Goal: Information Seeking & Learning: Learn about a topic

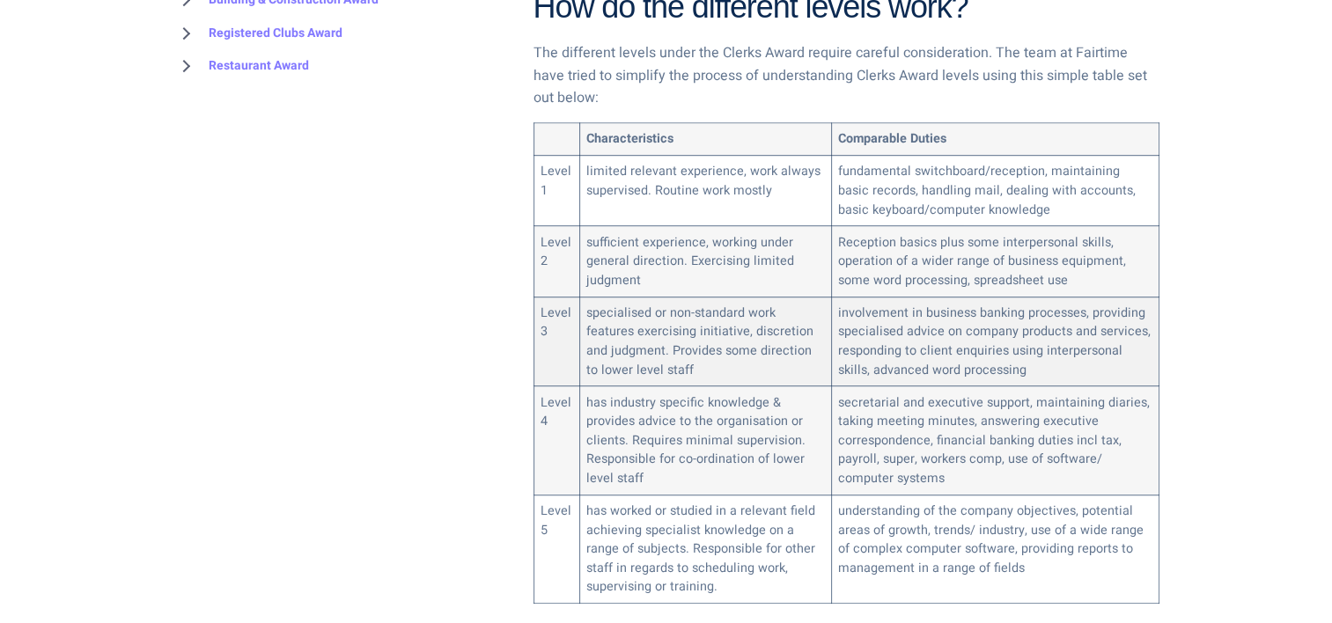
scroll to position [1056, 0]
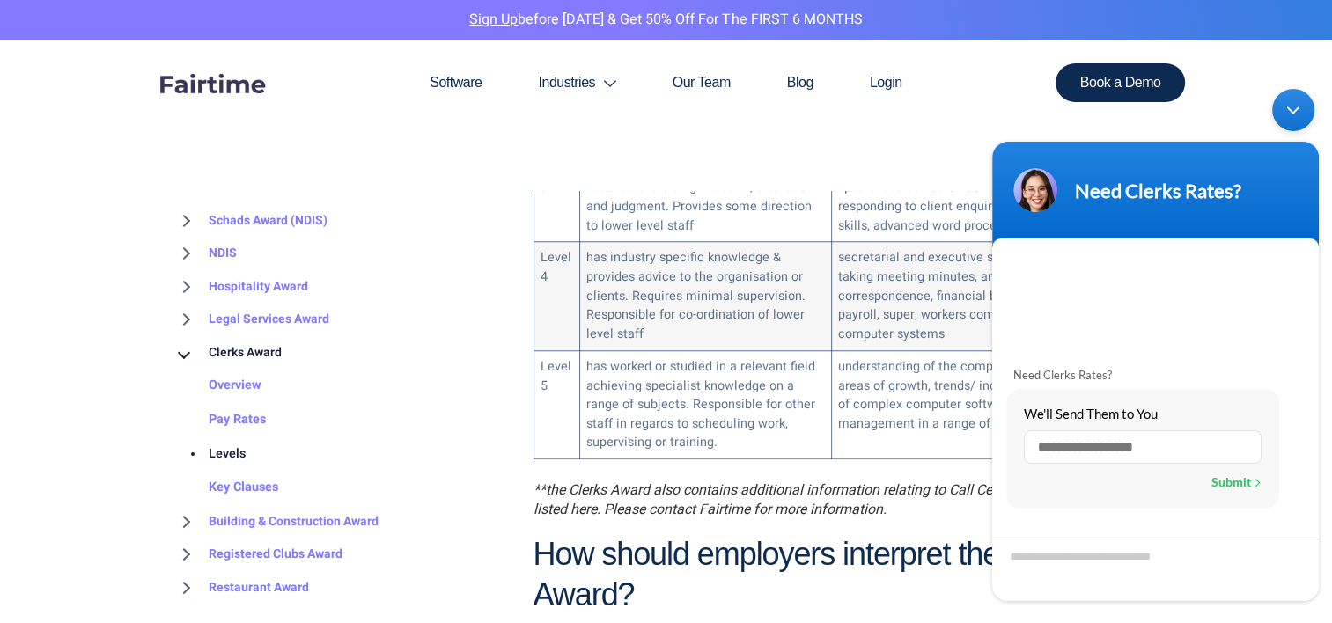
click at [1285, 112] on div "Minimize live chat window" at bounding box center [1293, 110] width 42 height 42
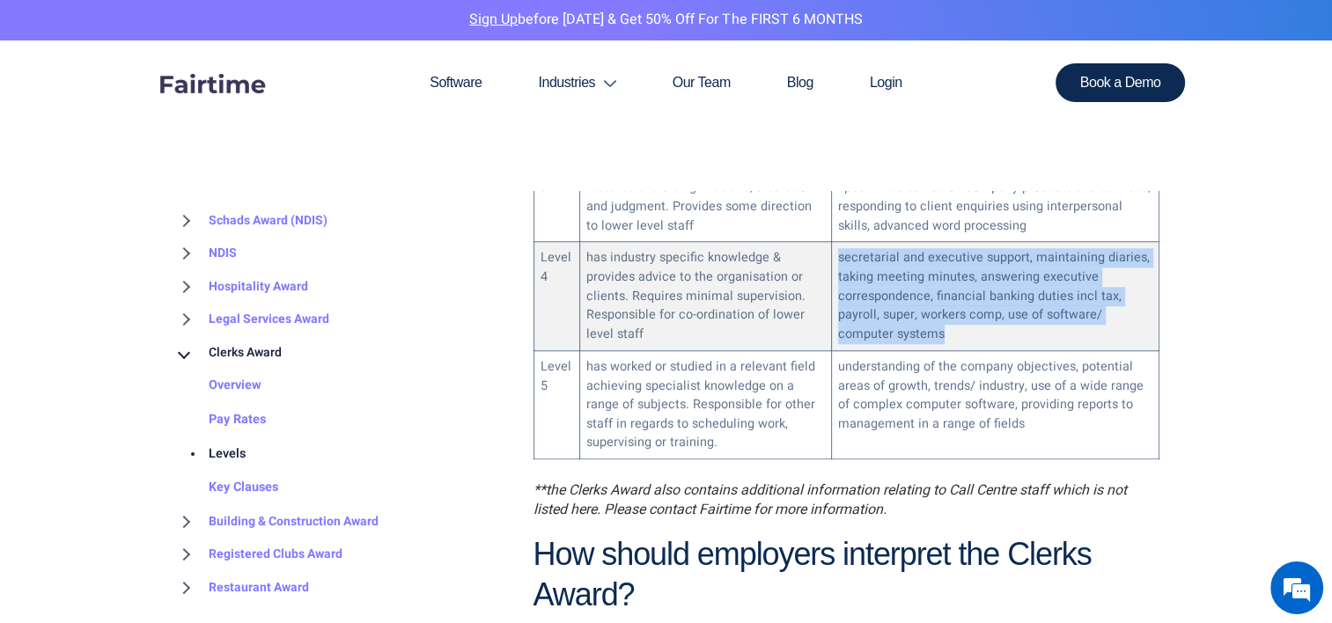
drag, startPoint x: 945, startPoint y: 306, endPoint x: 837, endPoint y: 219, distance: 139.0
click at [837, 242] on td "secretarial and executive support, maintaining diaries, taking meeting minutes,…" at bounding box center [994, 296] width 327 height 108
drag, startPoint x: 837, startPoint y: 219, endPoint x: 841, endPoint y: 234, distance: 15.4
click at [841, 242] on td "secretarial and executive support, maintaining diaries, taking meeting minutes,…" at bounding box center [994, 296] width 327 height 108
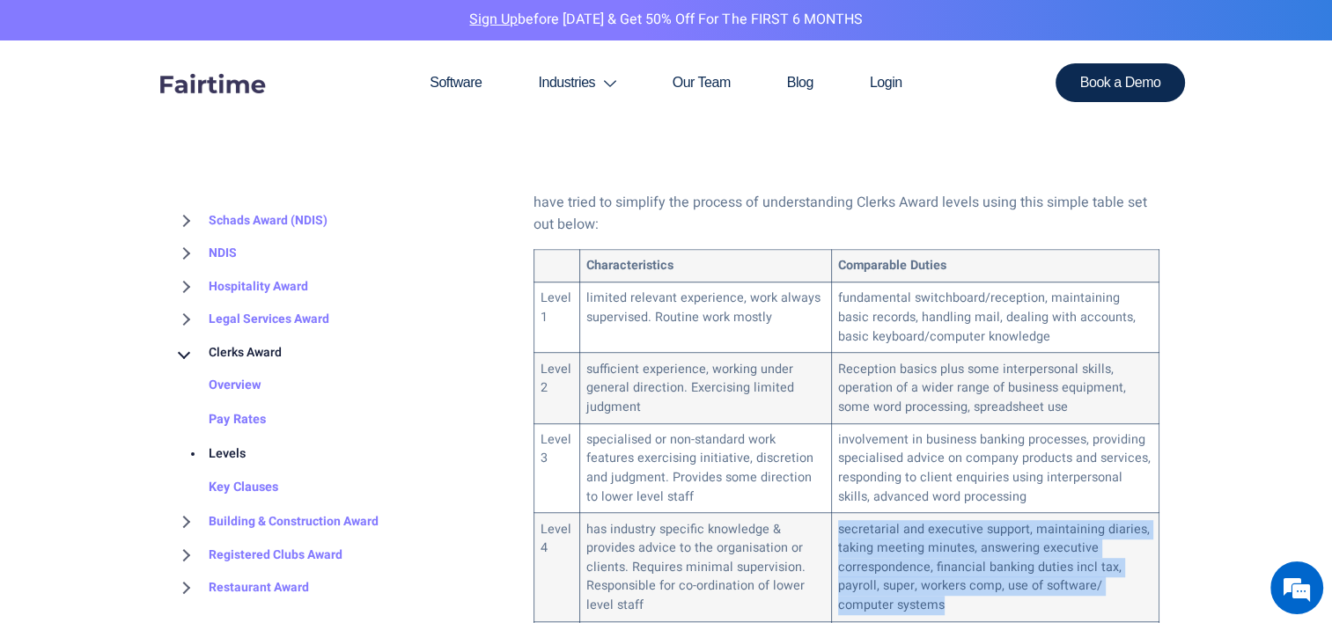
scroll to position [1056, 0]
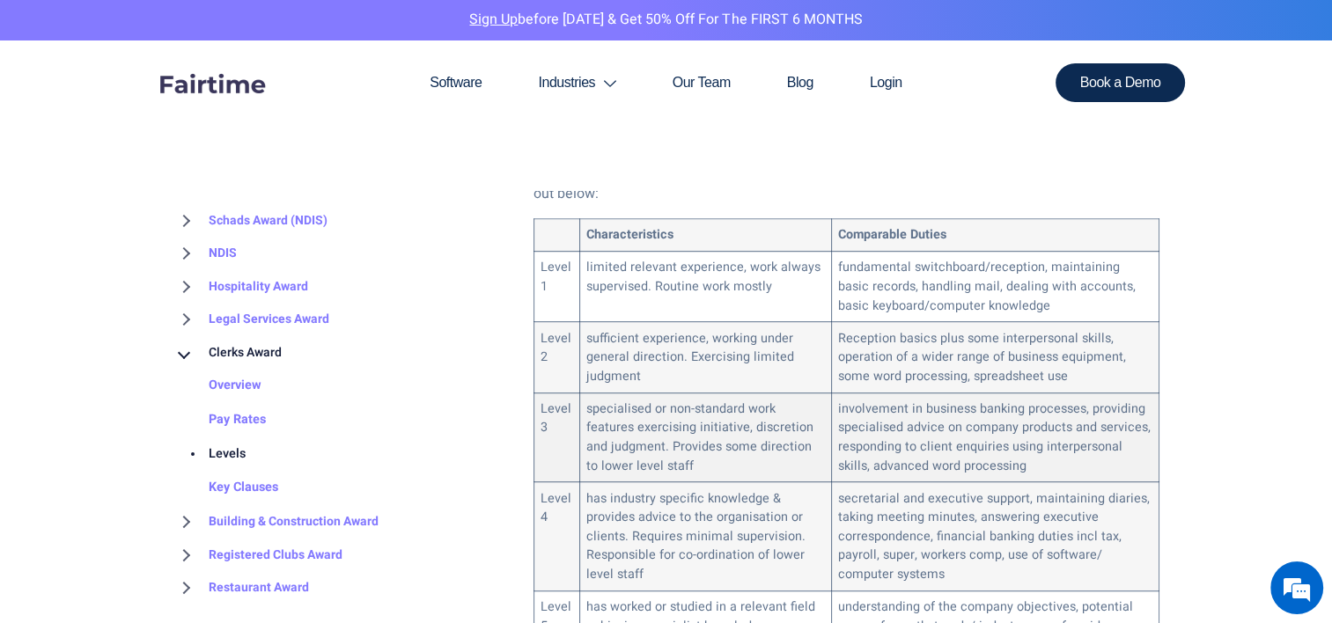
click at [945, 408] on td "involvement in business banking processes, providing specialised advice on comp…" at bounding box center [994, 438] width 327 height 90
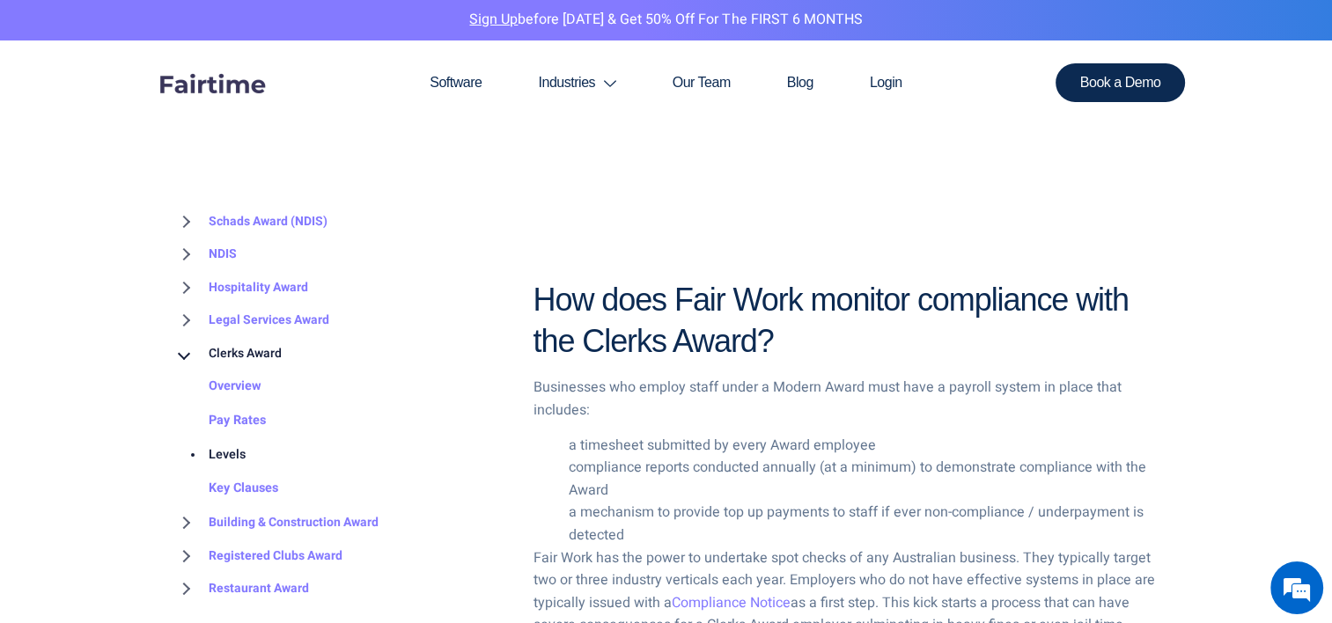
scroll to position [3257, 0]
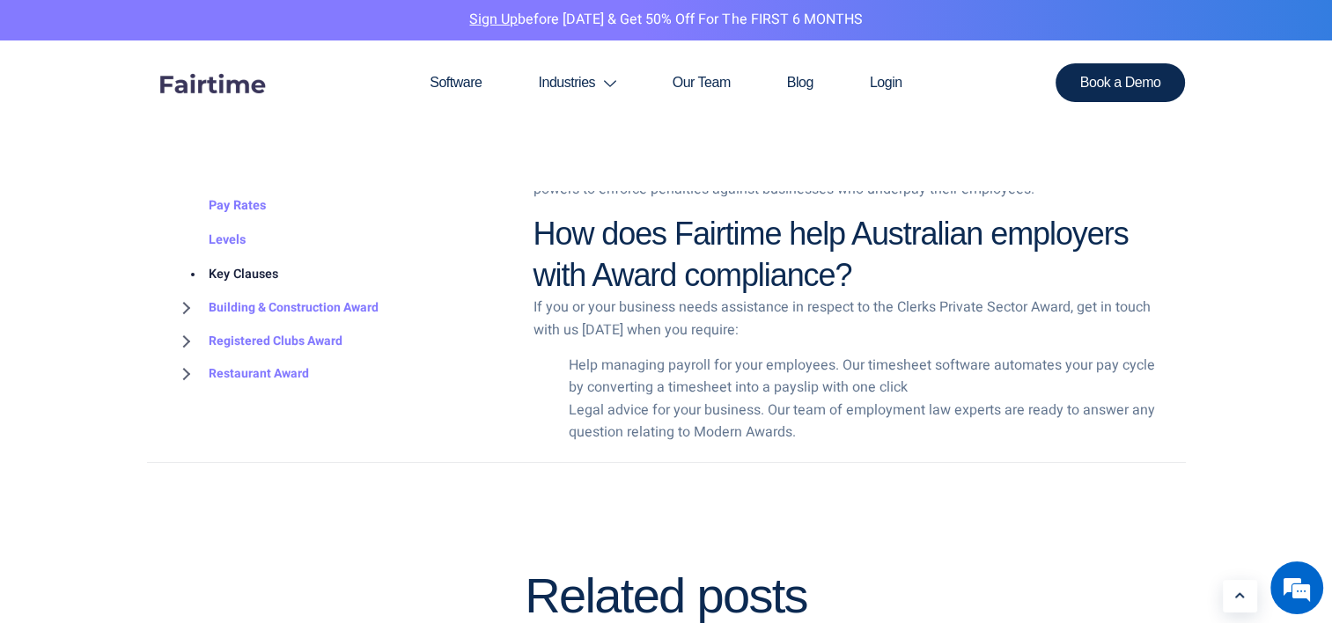
scroll to position [3697, 0]
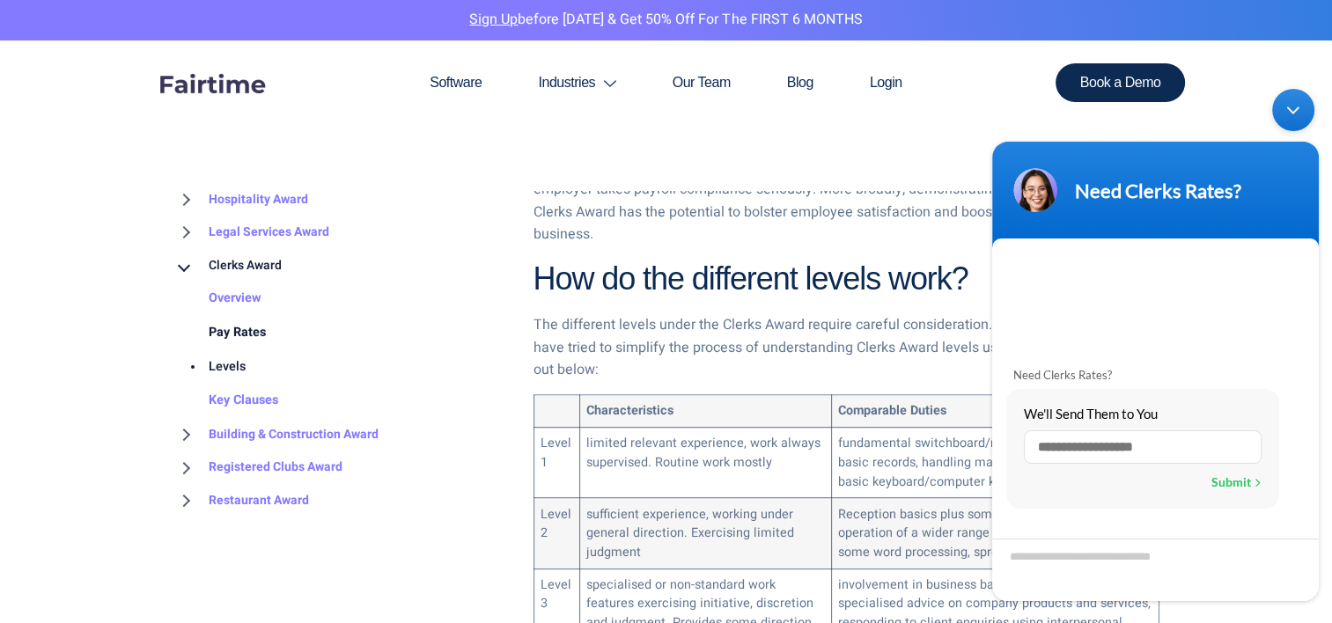
scroll to position [88, 0]
click at [248, 399] on link "Key Clauses" at bounding box center [225, 401] width 105 height 34
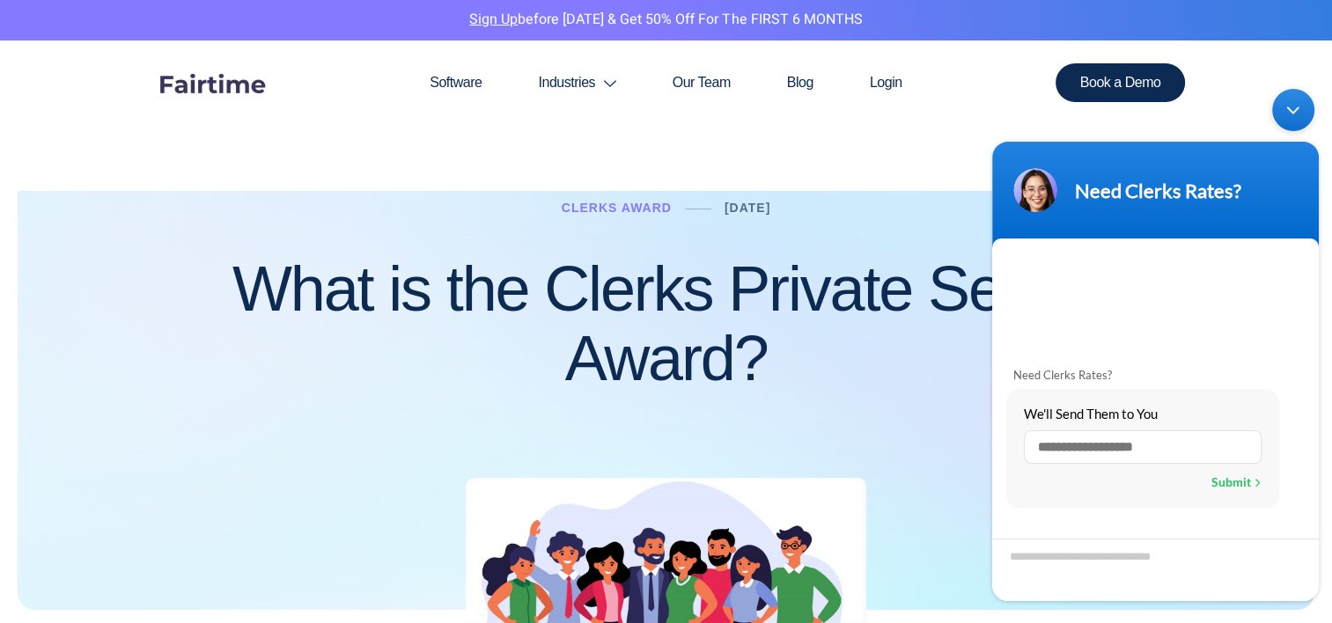
scroll to position [616, 0]
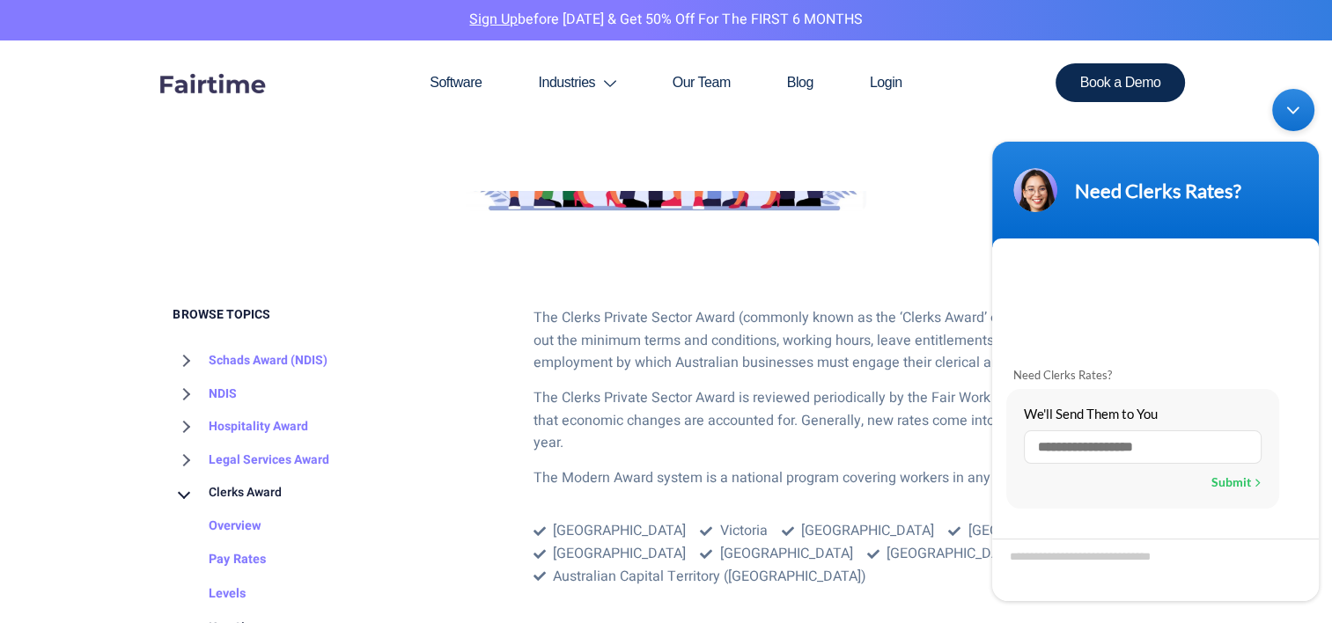
click at [1292, 107] on div "Minimize live chat window" at bounding box center [1293, 110] width 42 height 42
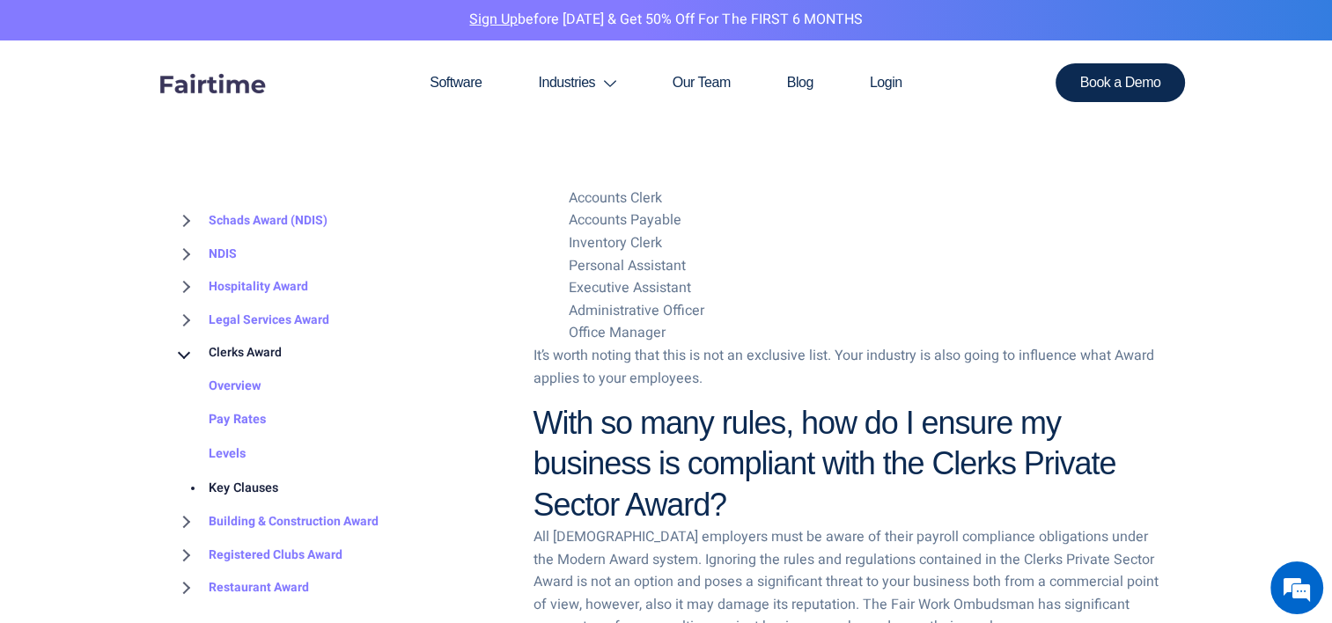
scroll to position [3081, 0]
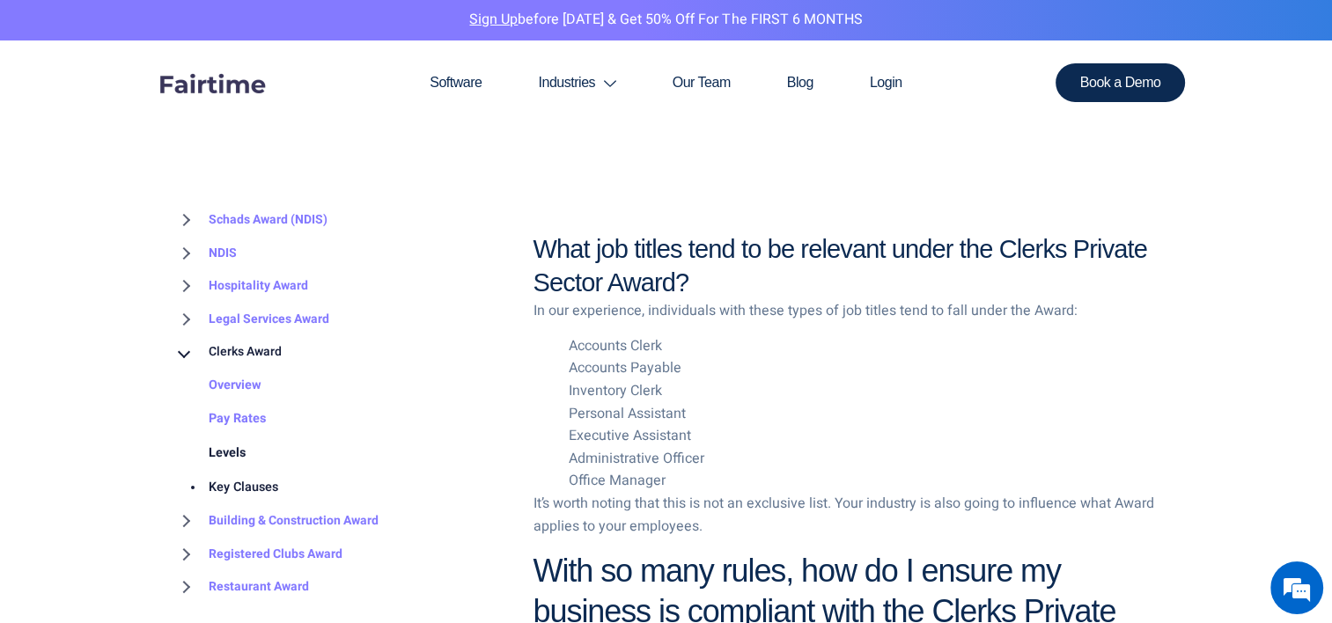
click at [233, 455] on link "Levels" at bounding box center [209, 454] width 72 height 34
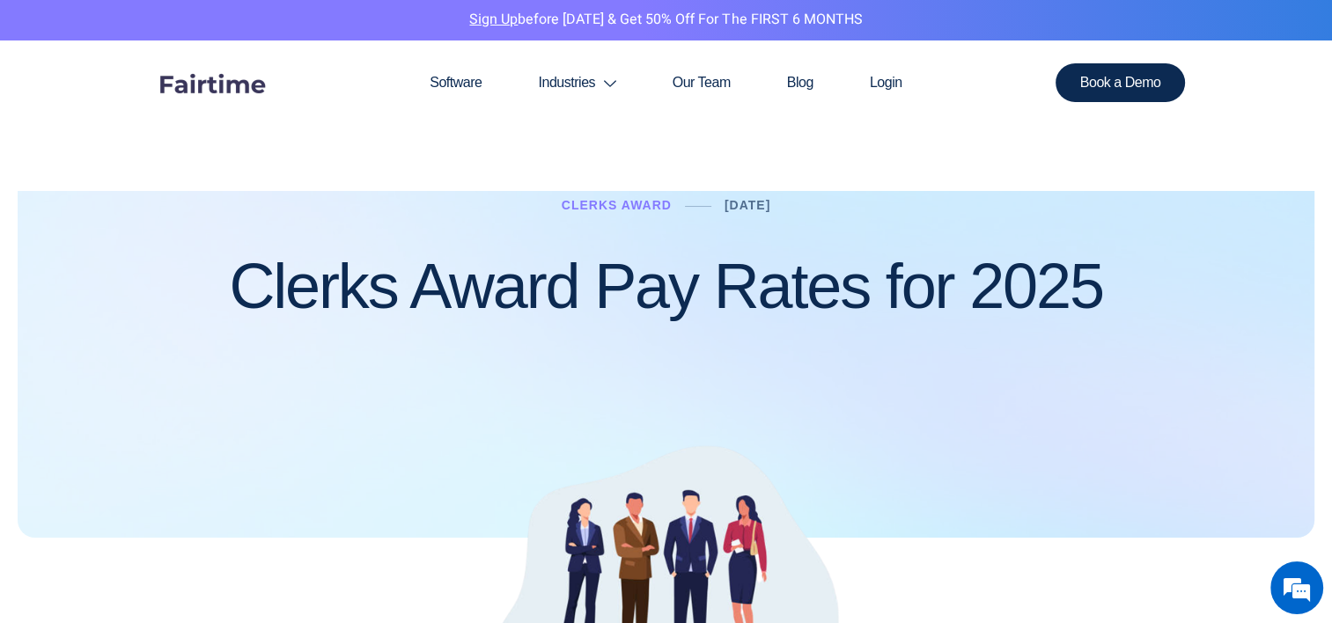
scroll to position [712, 0]
